Goal: Task Accomplishment & Management: Manage account settings

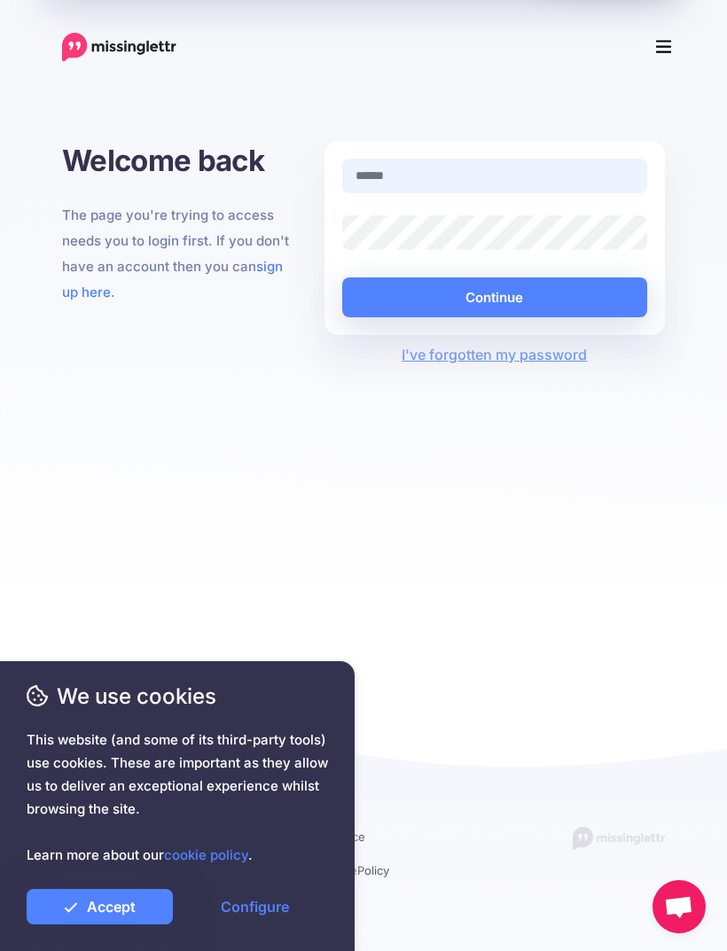
type input "**********"
click at [494, 297] on button "Continue" at bounding box center [494, 297] width 305 height 40
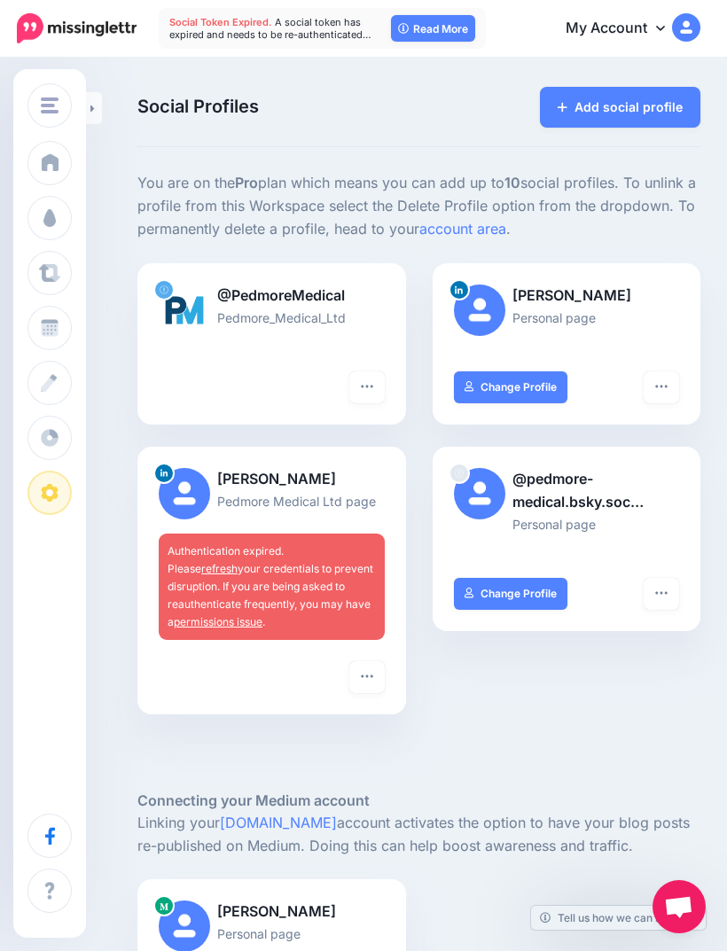
click at [258, 578] on span "Authentication expired. Please refresh your credentials to prevent disruption. …" at bounding box center [270, 586] width 206 height 84
click at [368, 679] on button "button" at bounding box center [366, 677] width 35 height 32
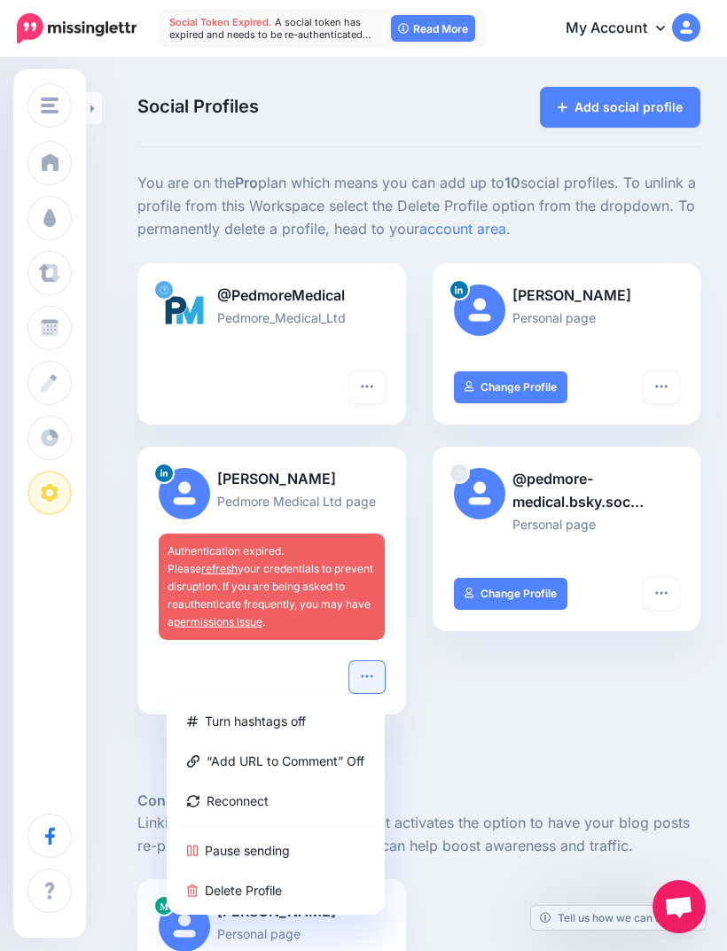
click at [217, 794] on link "Reconnect" at bounding box center [276, 800] width 204 height 35
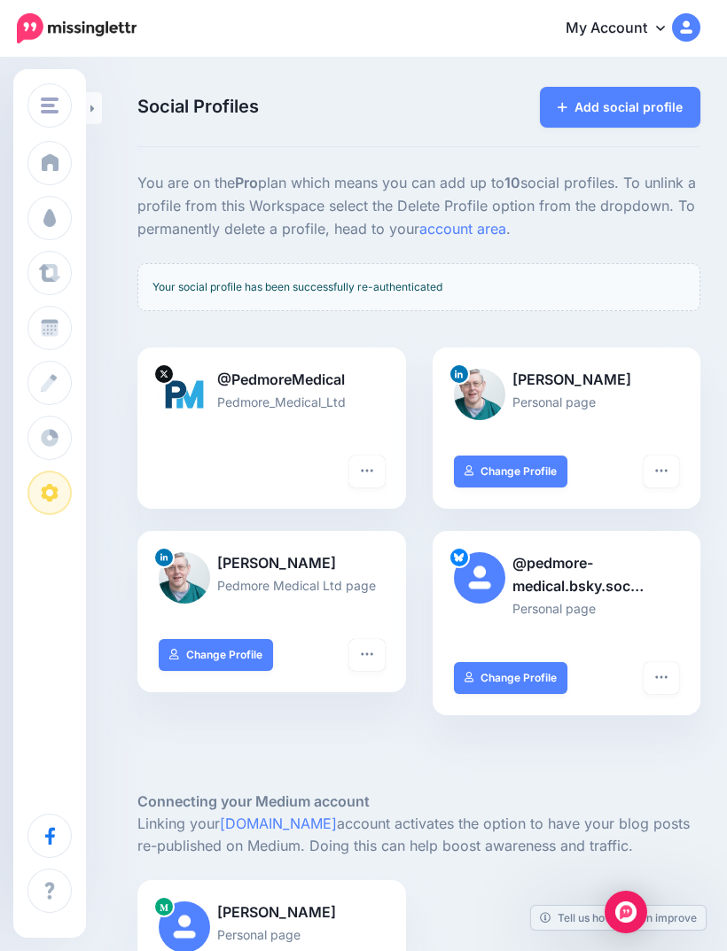
click at [43, 102] on img "button" at bounding box center [50, 105] width 18 height 16
click at [85, 333] on span "Schedule" at bounding box center [98, 327] width 57 height 15
